Goal: Task Accomplishment & Management: Use online tool/utility

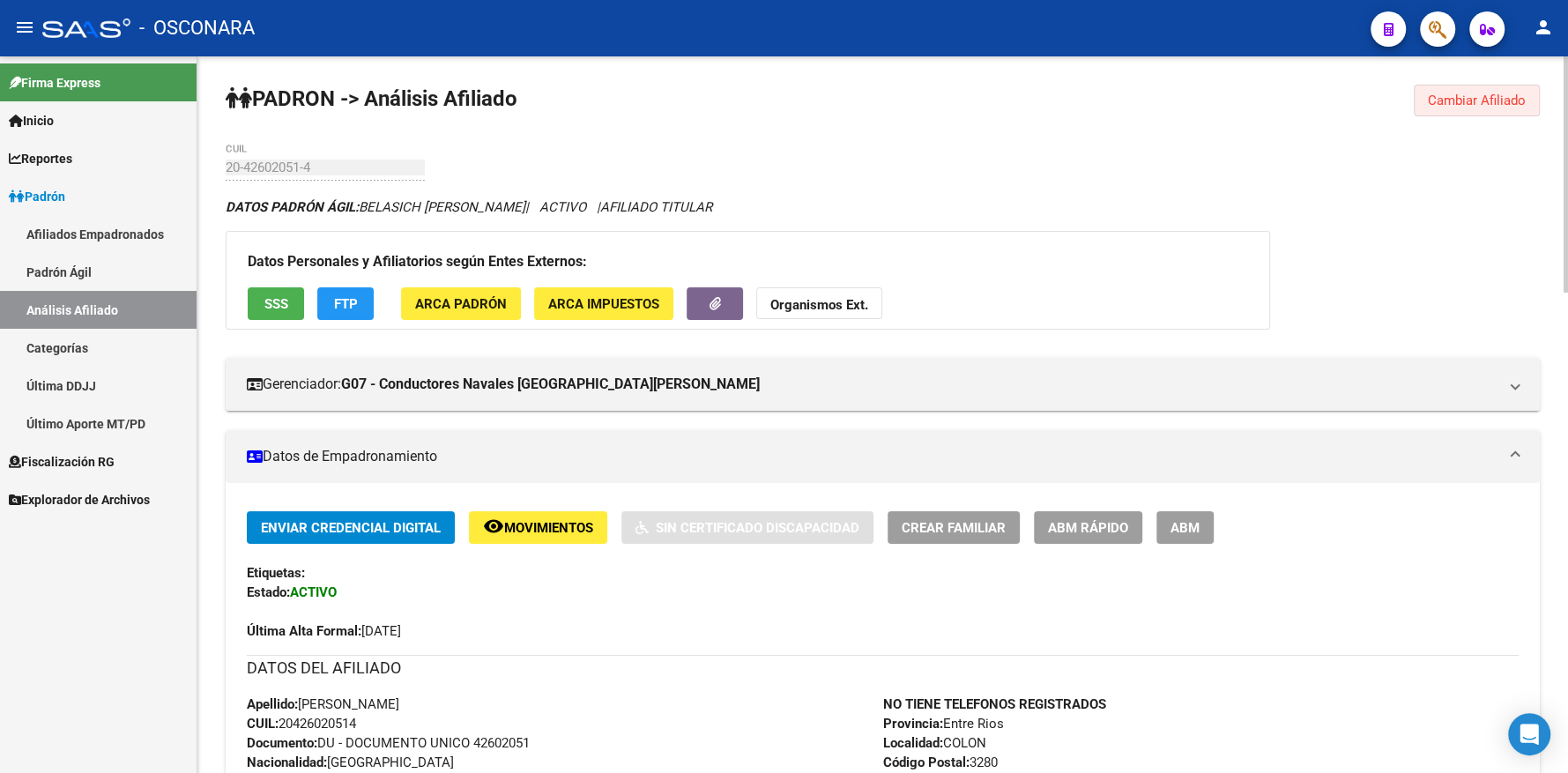
click at [1441, 94] on span "Cambiar Afiliado" at bounding box center [1477, 100] width 98 height 16
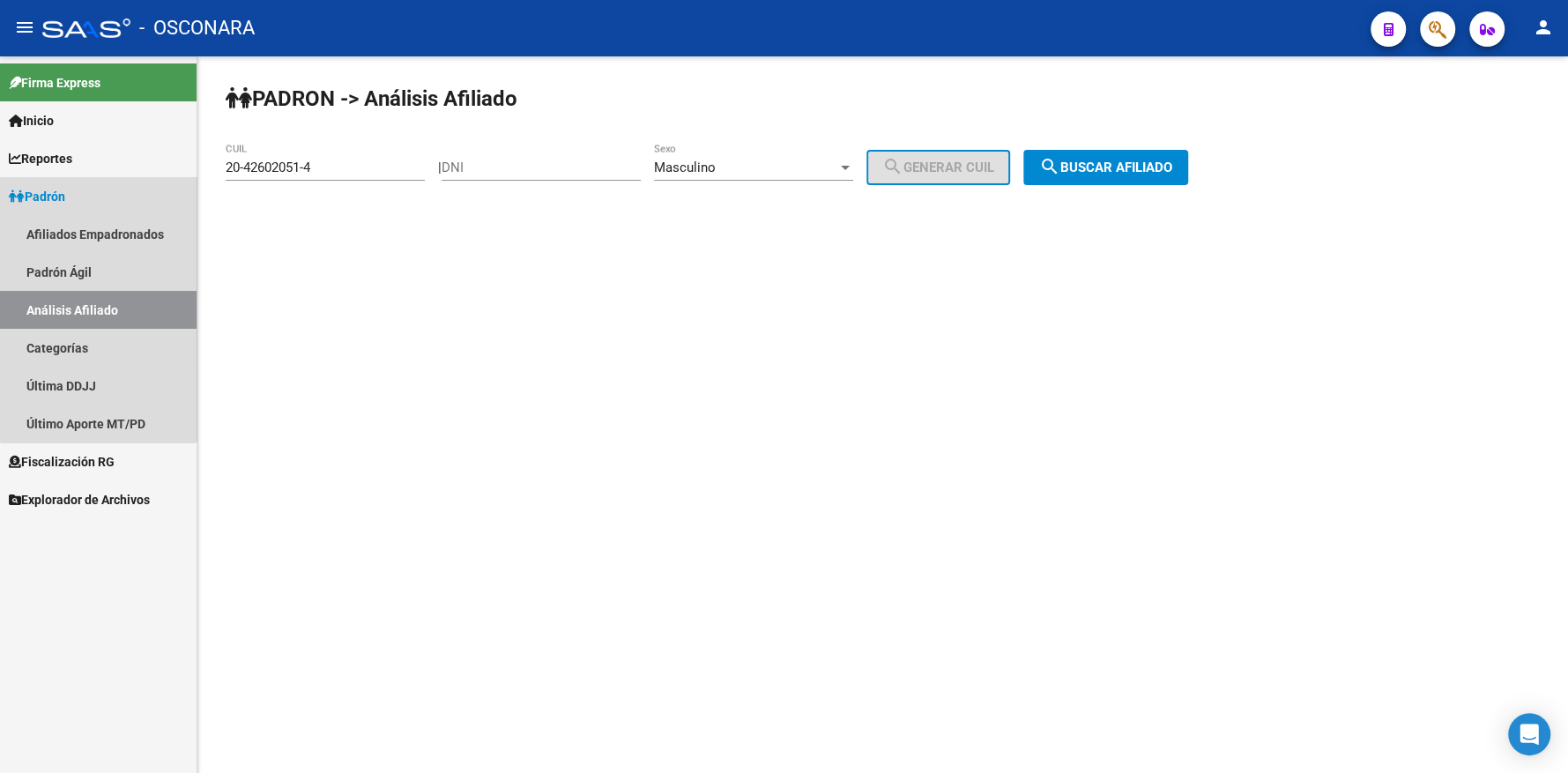
click at [98, 192] on link "Padrón" at bounding box center [98, 196] width 197 height 38
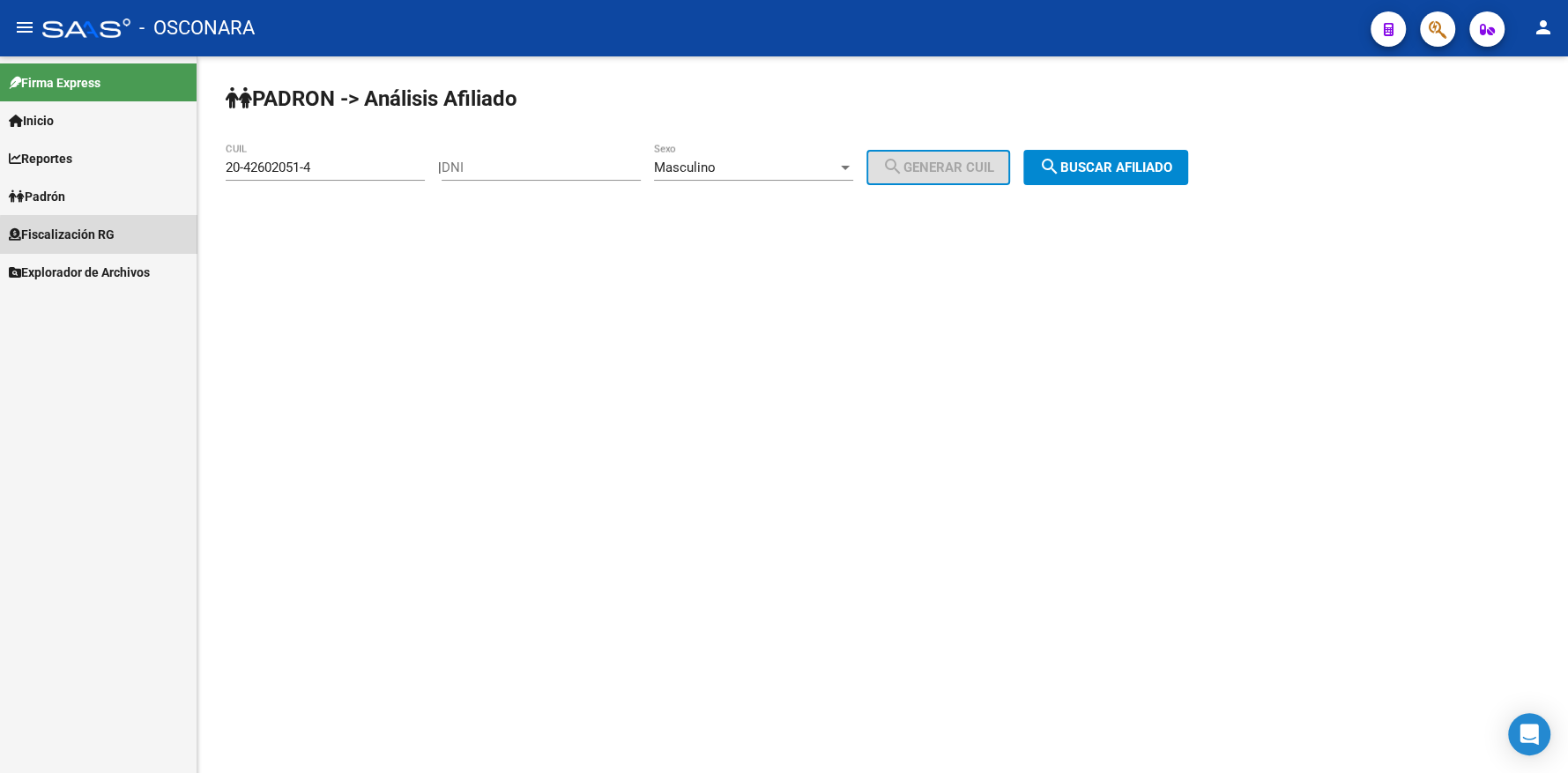
click at [103, 235] on span "Fiscalización RG" at bounding box center [61, 234] width 105 height 20
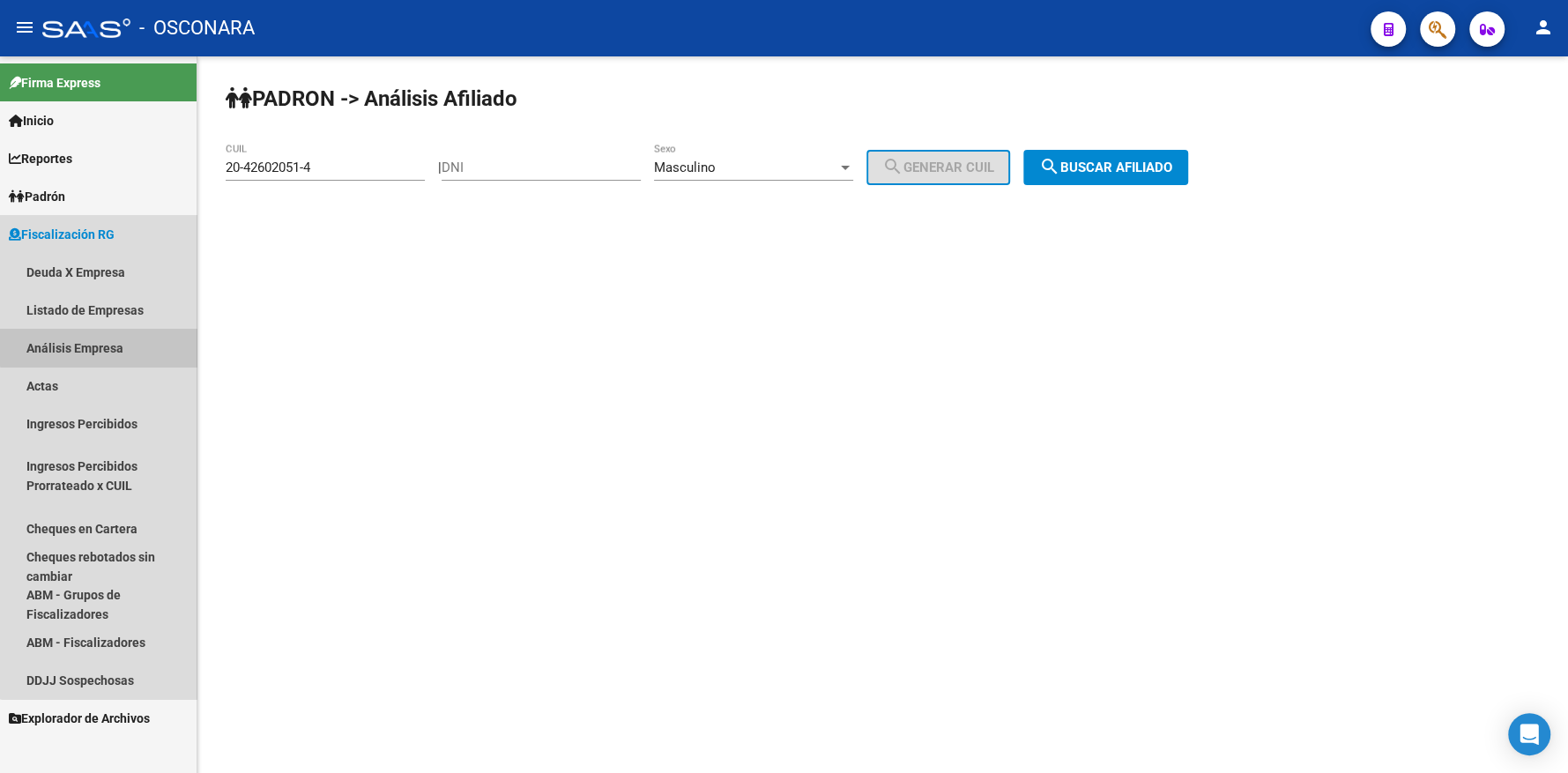
click at [100, 348] on link "Análisis Empresa" at bounding box center [98, 348] width 197 height 38
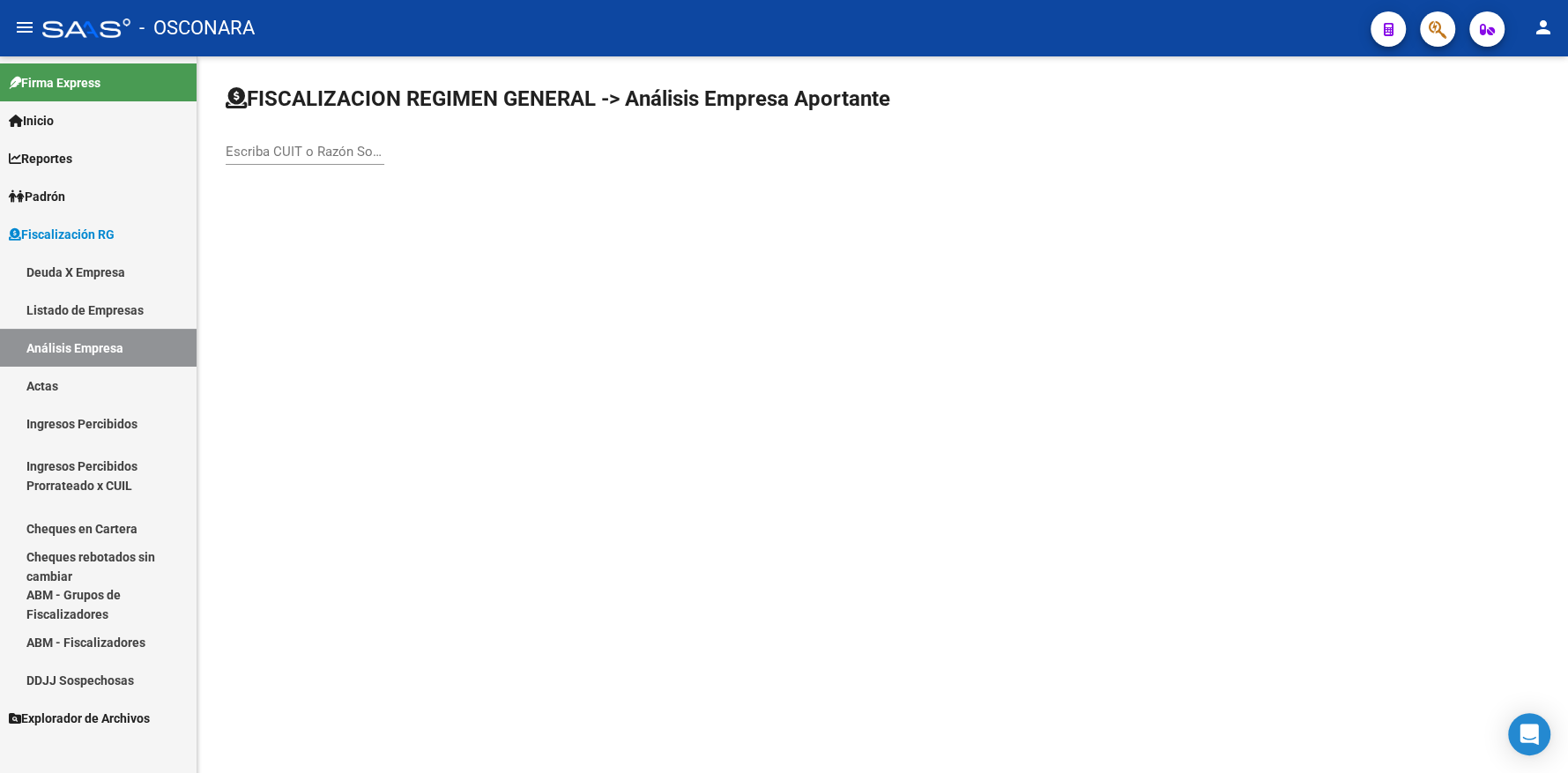
click at [300, 148] on input "Escriba CUIT o Razón Social para buscar" at bounding box center [305, 151] width 158 height 16
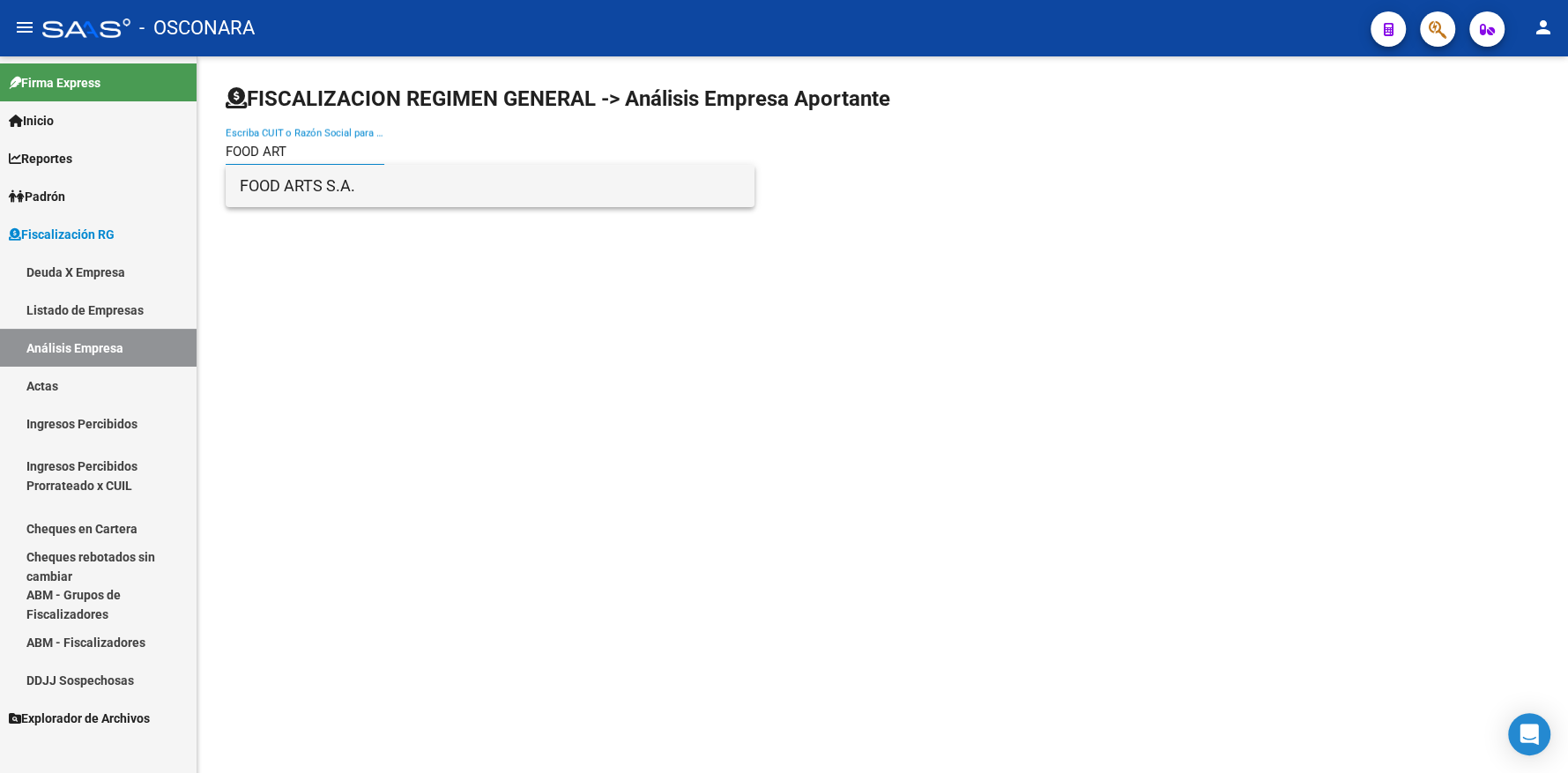
type input "FOOD ART"
click at [250, 180] on span "FOOD ARTS S.A." at bounding box center [489, 186] width 501 height 42
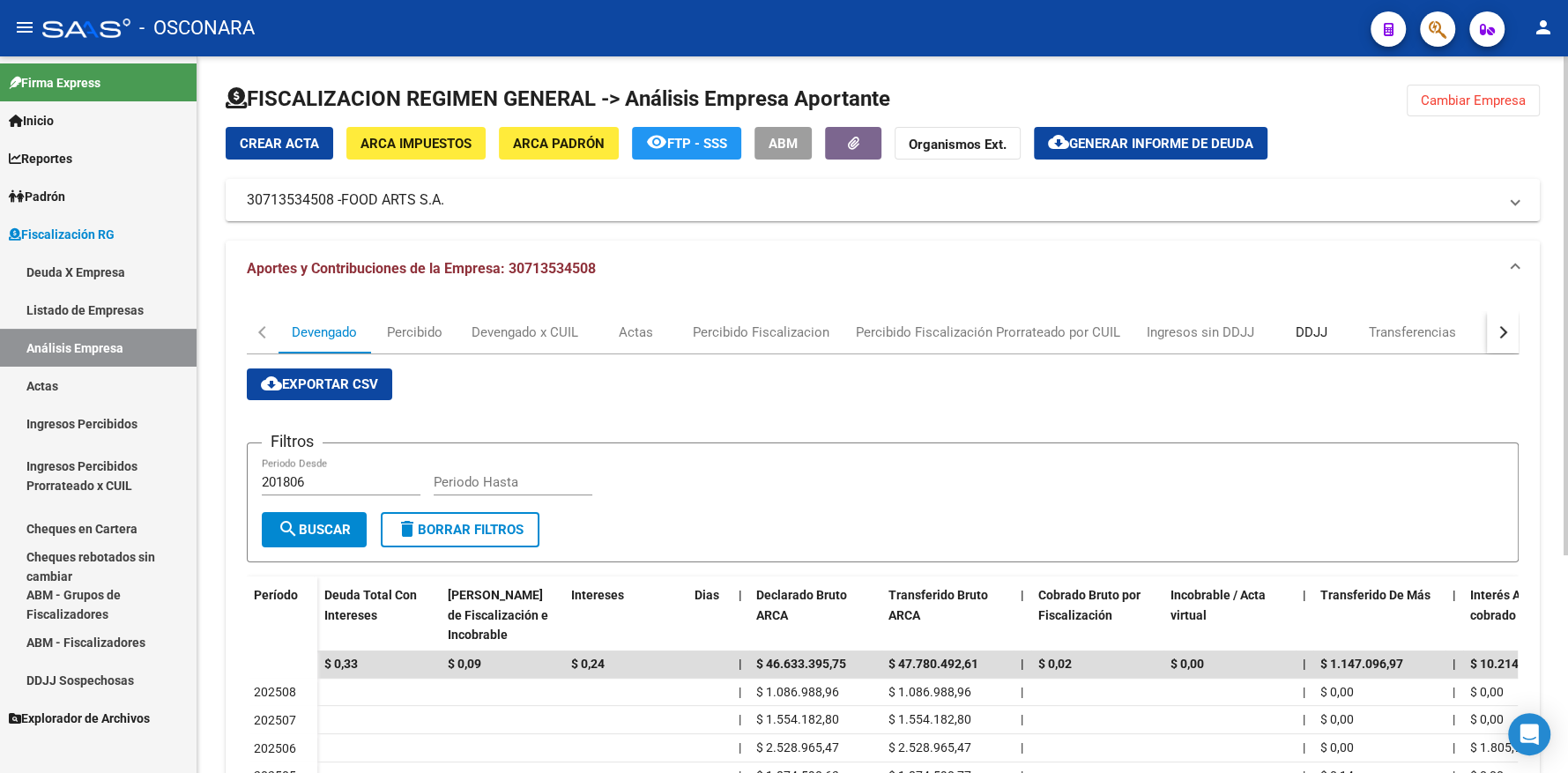
click at [1317, 327] on div "DDJJ" at bounding box center [1312, 332] width 32 height 20
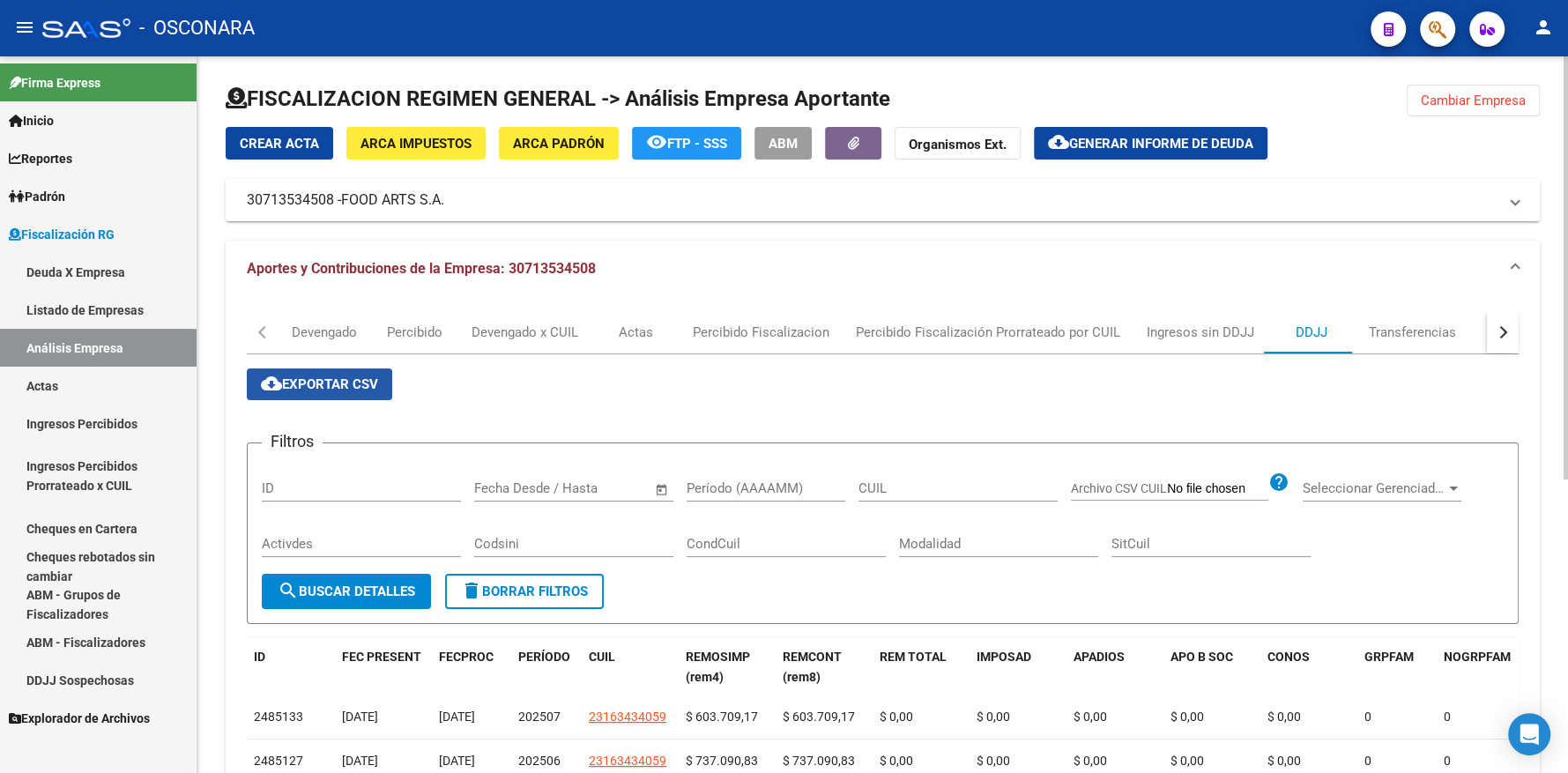
click at [341, 378] on span "cloud_download Exportar CSV" at bounding box center [320, 384] width 117 height 16
